Goal: Task Accomplishment & Management: Manage account settings

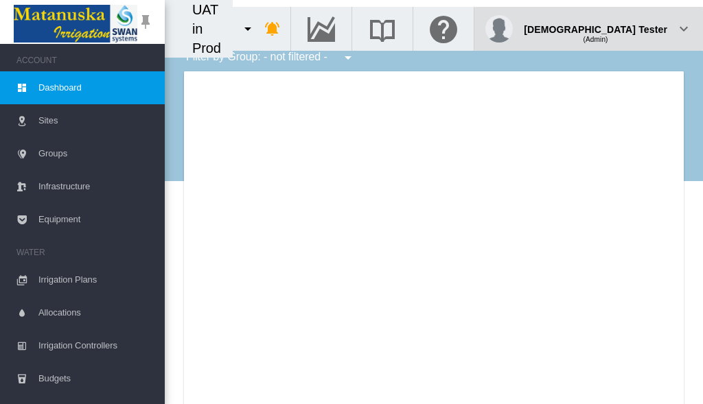
click at [633, 27] on div "(Admin)" at bounding box center [595, 34] width 143 height 14
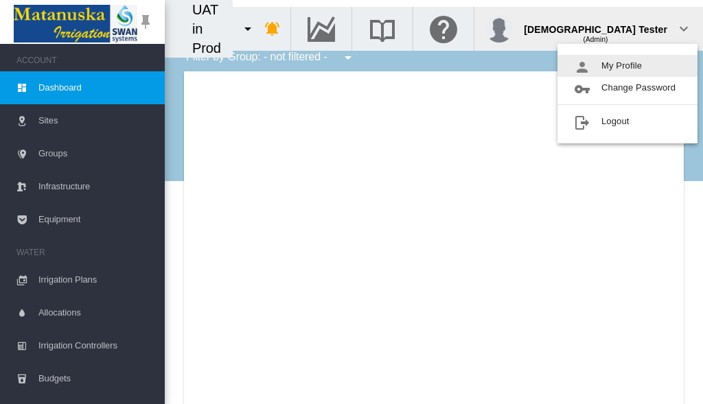
click at [627, 66] on button "My Profile" at bounding box center [627, 66] width 140 height 22
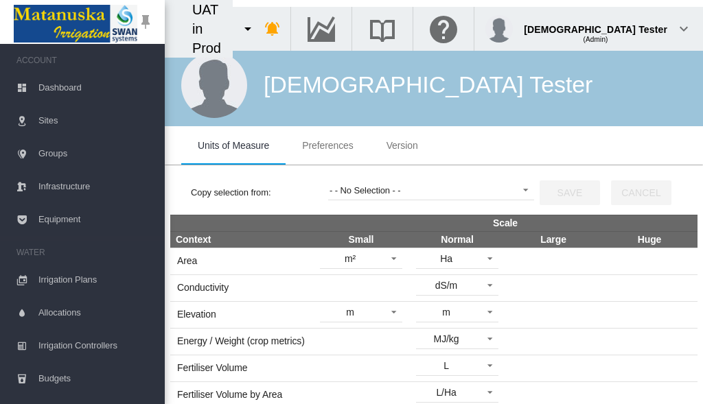
click at [327, 145] on span "Preferences" at bounding box center [327, 145] width 51 height 11
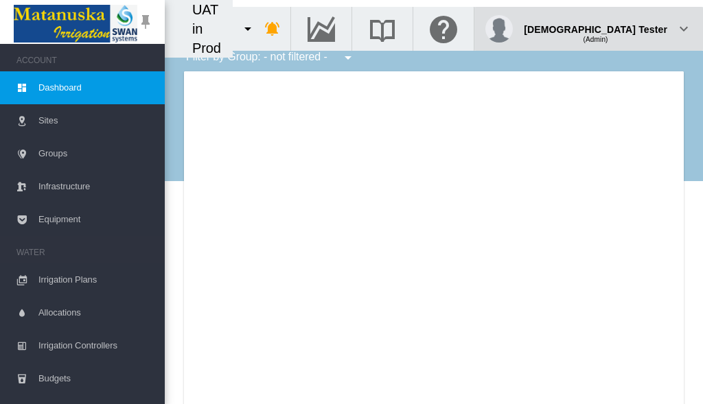
click at [633, 27] on div "(Admin)" at bounding box center [595, 34] width 143 height 14
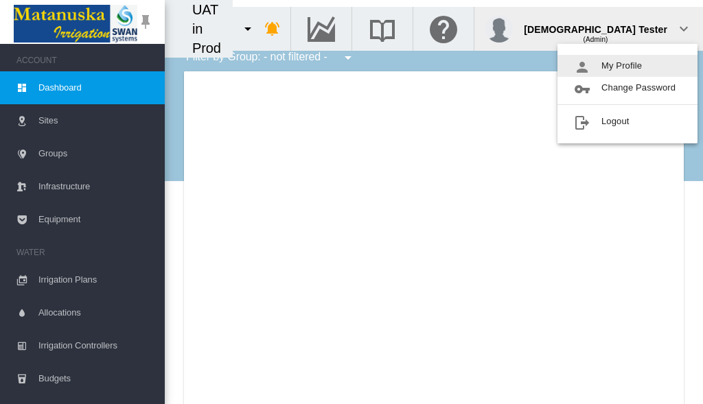
click at [627, 66] on button "My Profile" at bounding box center [627, 66] width 140 height 22
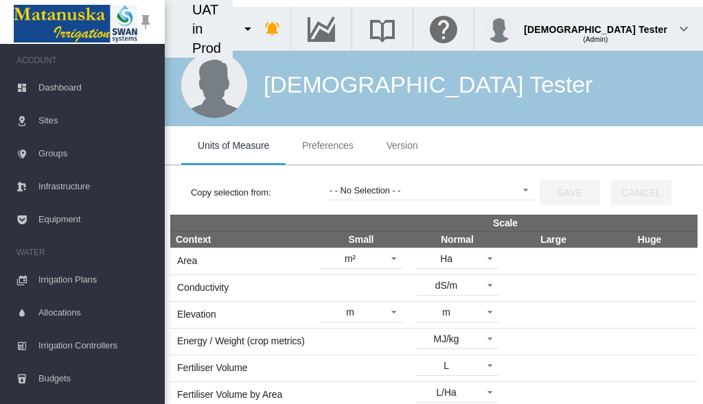
click at [327, 145] on span "Preferences" at bounding box center [327, 145] width 51 height 11
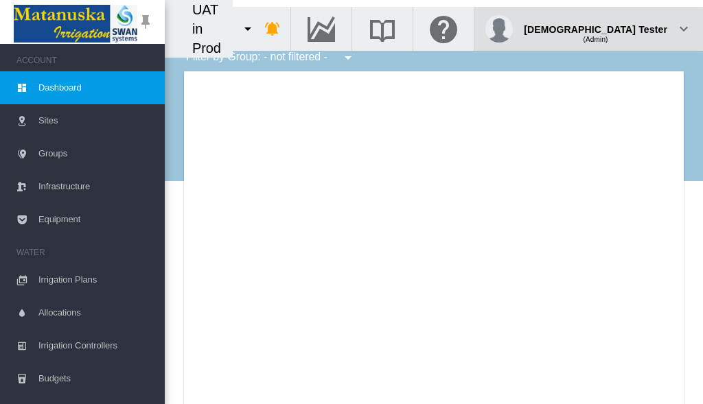
click at [633, 27] on div "(Admin)" at bounding box center [595, 34] width 143 height 14
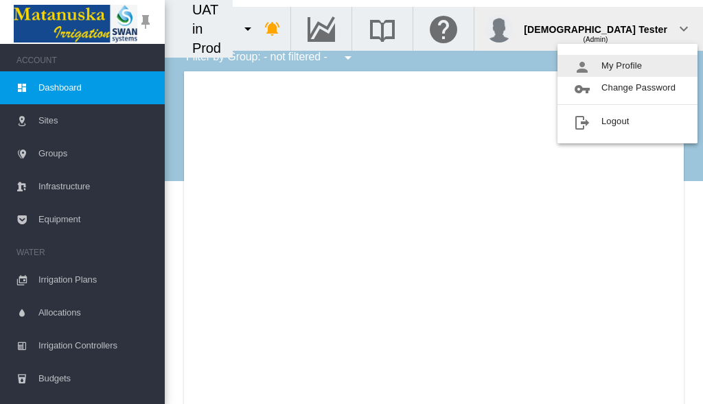
click at [627, 66] on button "My Profile" at bounding box center [627, 66] width 140 height 22
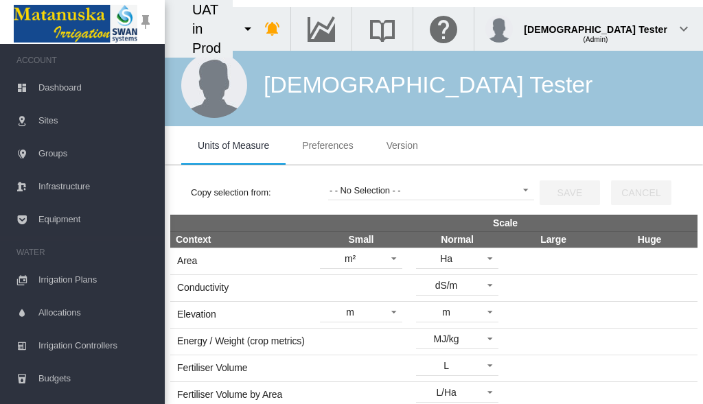
click at [327, 145] on span "Preferences" at bounding box center [327, 145] width 51 height 11
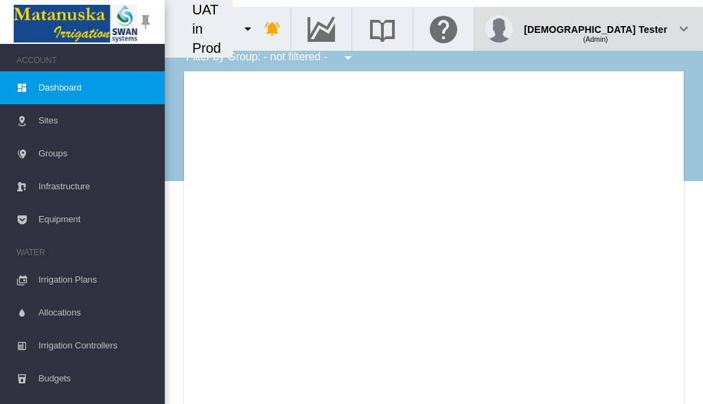
click at [633, 27] on div "(Admin)" at bounding box center [595, 34] width 143 height 14
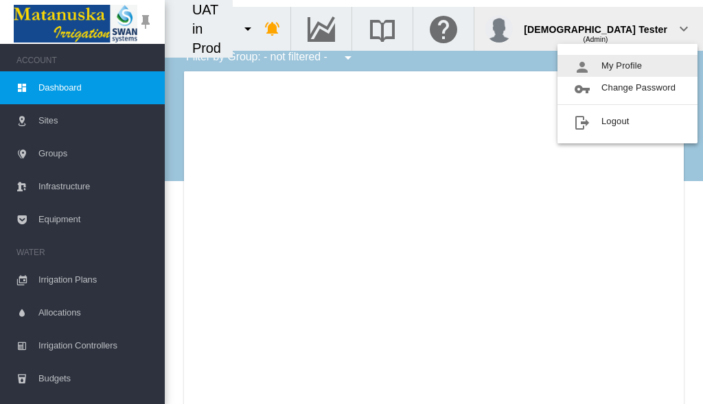
click at [627, 66] on button "My Profile" at bounding box center [627, 66] width 140 height 22
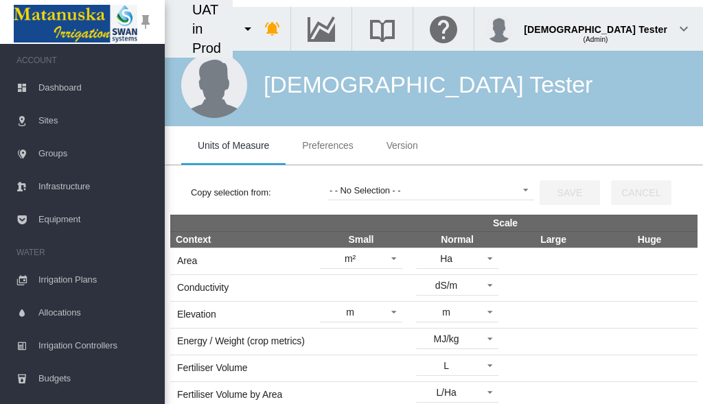
click at [327, 145] on span "Preferences" at bounding box center [327, 145] width 51 height 11
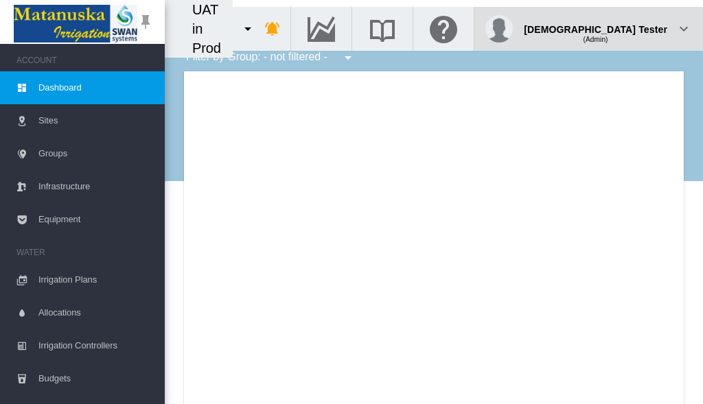
click at [633, 27] on div "(Admin)" at bounding box center [595, 34] width 143 height 14
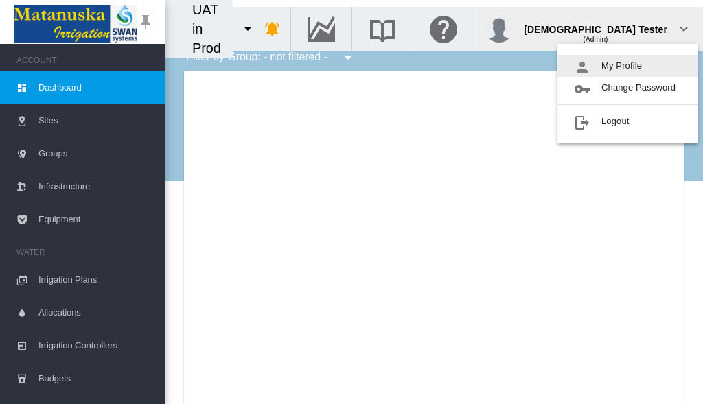
click at [627, 66] on button "My Profile" at bounding box center [627, 66] width 140 height 22
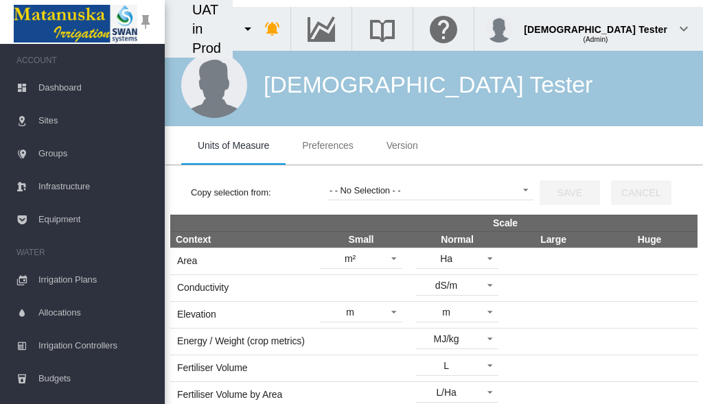
click at [327, 145] on span "Preferences" at bounding box center [327, 145] width 51 height 11
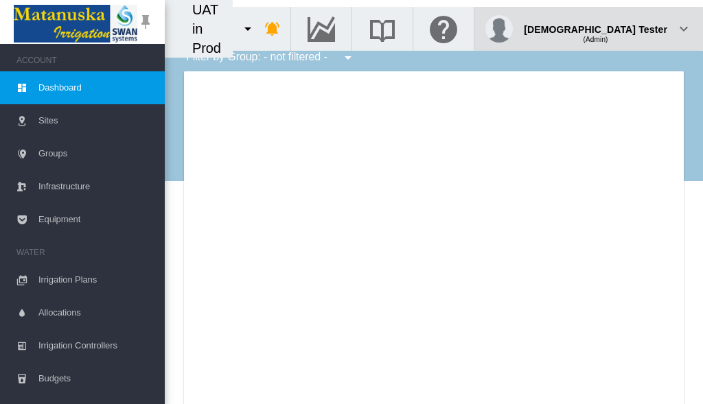
click at [633, 27] on div "(Admin)" at bounding box center [595, 34] width 143 height 14
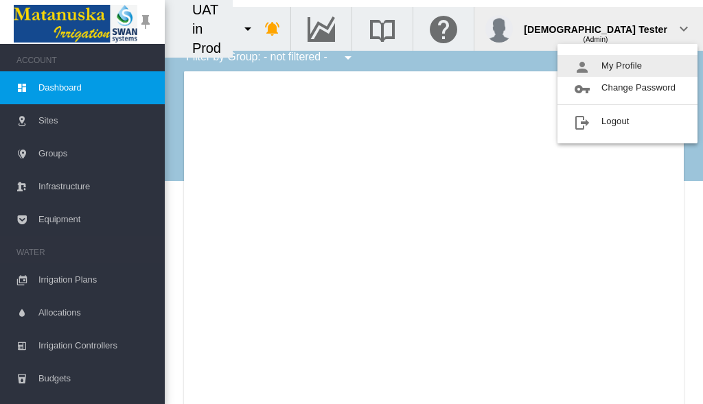
click at [627, 66] on button "My Profile" at bounding box center [627, 66] width 140 height 22
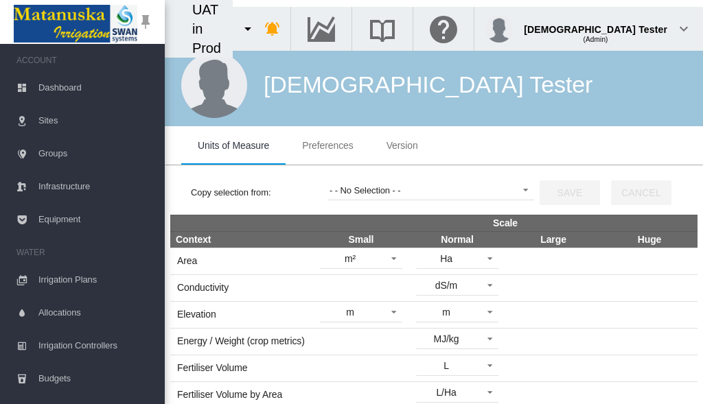
click at [327, 145] on span "Preferences" at bounding box center [327, 145] width 51 height 11
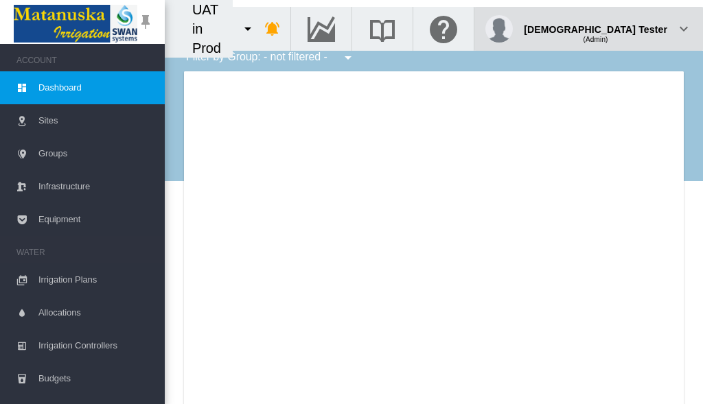
click at [633, 27] on div "(Admin)" at bounding box center [595, 34] width 143 height 14
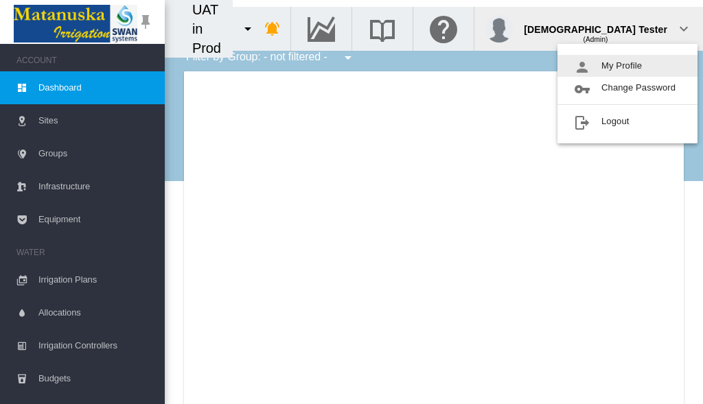
click at [627, 66] on button "My Profile" at bounding box center [627, 66] width 140 height 22
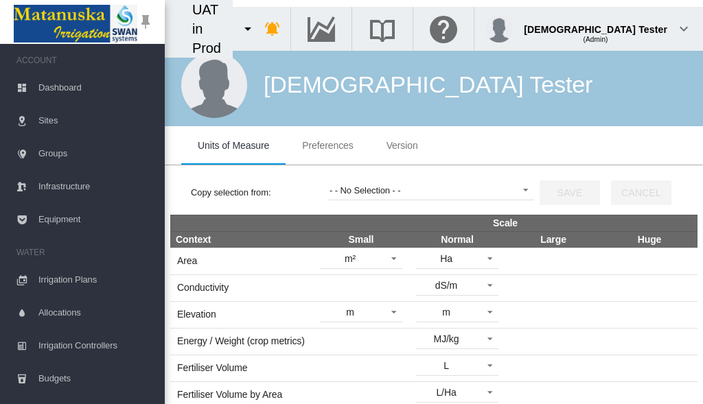
click at [327, 145] on span "Preferences" at bounding box center [327, 145] width 51 height 11
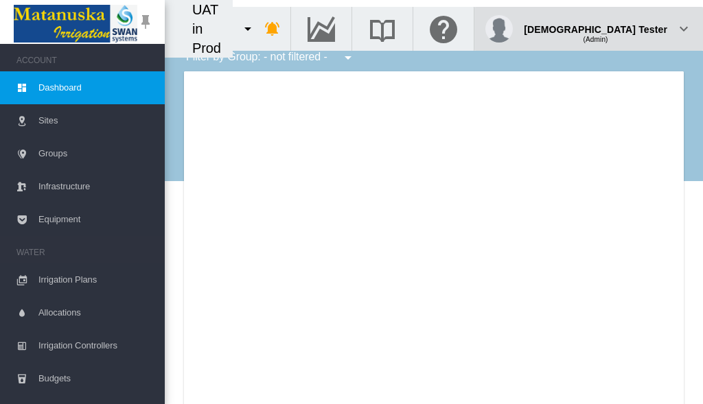
click at [633, 27] on div "(Admin)" at bounding box center [595, 34] width 143 height 14
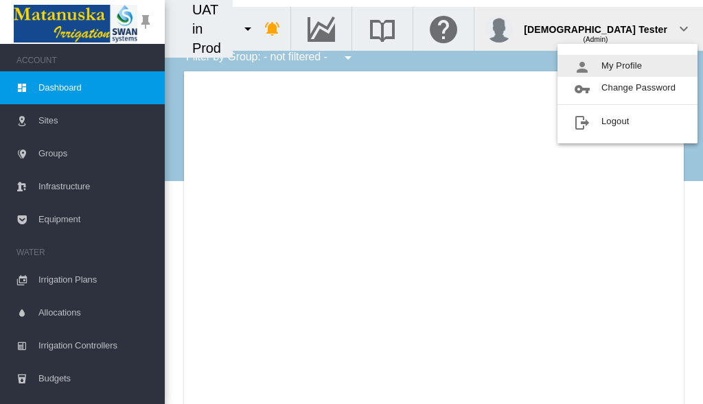
click at [627, 66] on button "My Profile" at bounding box center [627, 66] width 140 height 22
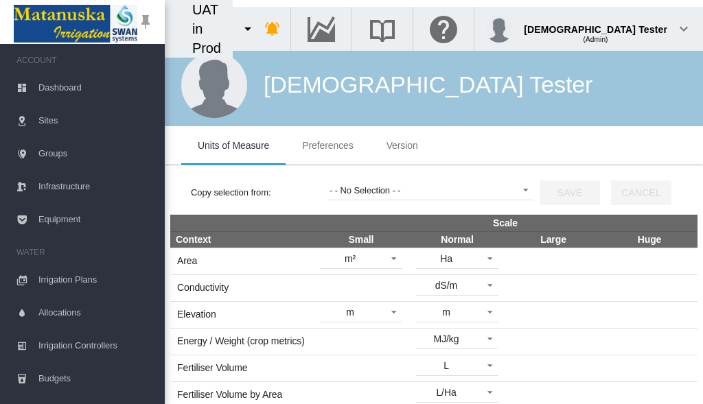
click at [327, 145] on span "Preferences" at bounding box center [327, 145] width 51 height 11
